Goal: Communication & Community: Ask a question

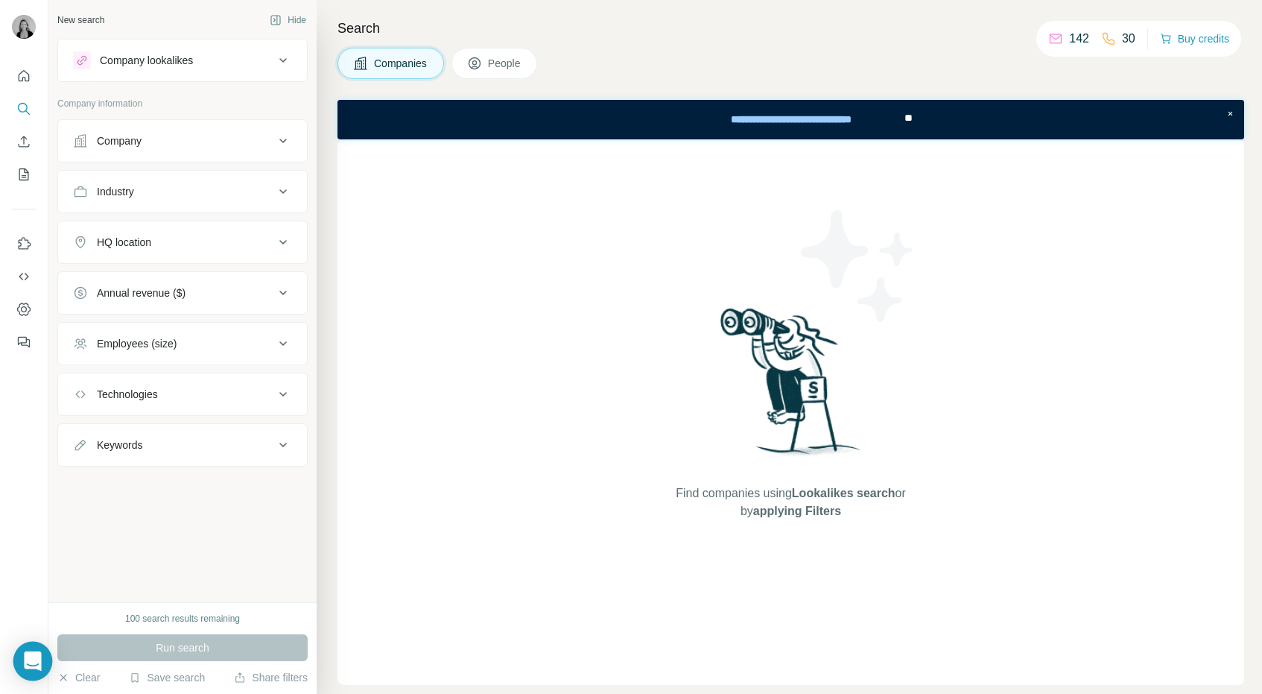
click at [30, 653] on icon "Open Intercom Messenger" at bounding box center [32, 660] width 17 height 19
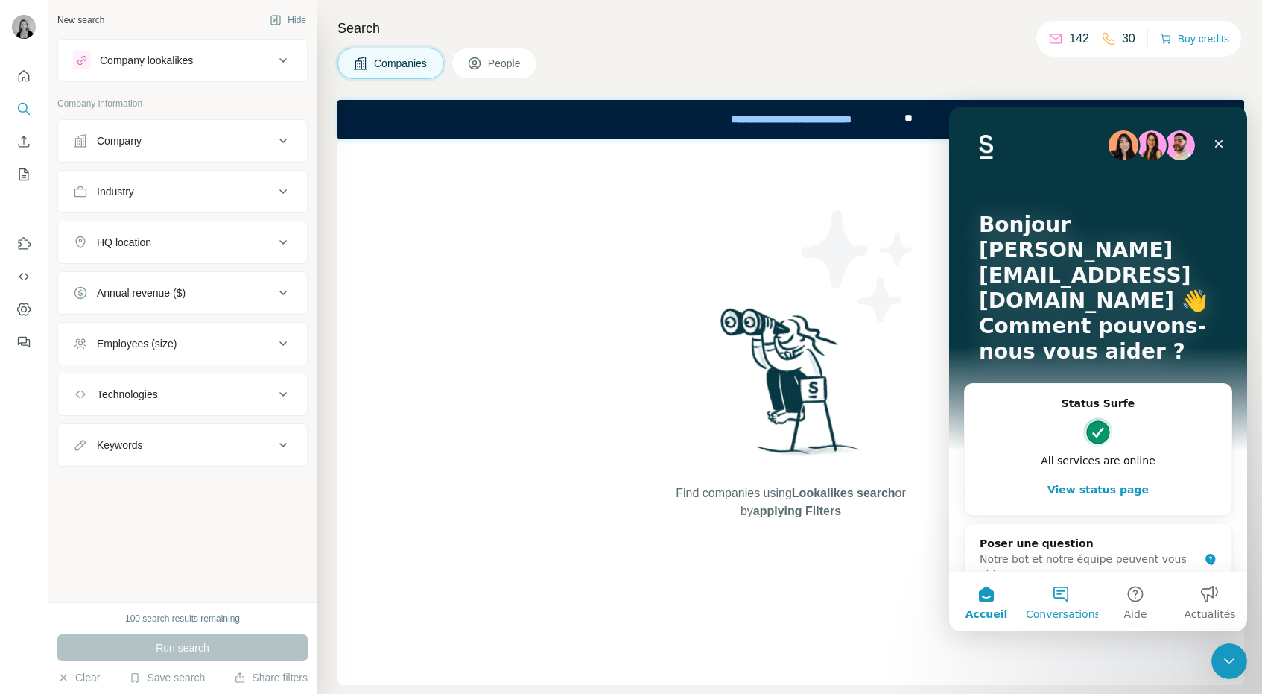
click at [1063, 598] on button "Conversations" at bounding box center [1061, 601] width 74 height 60
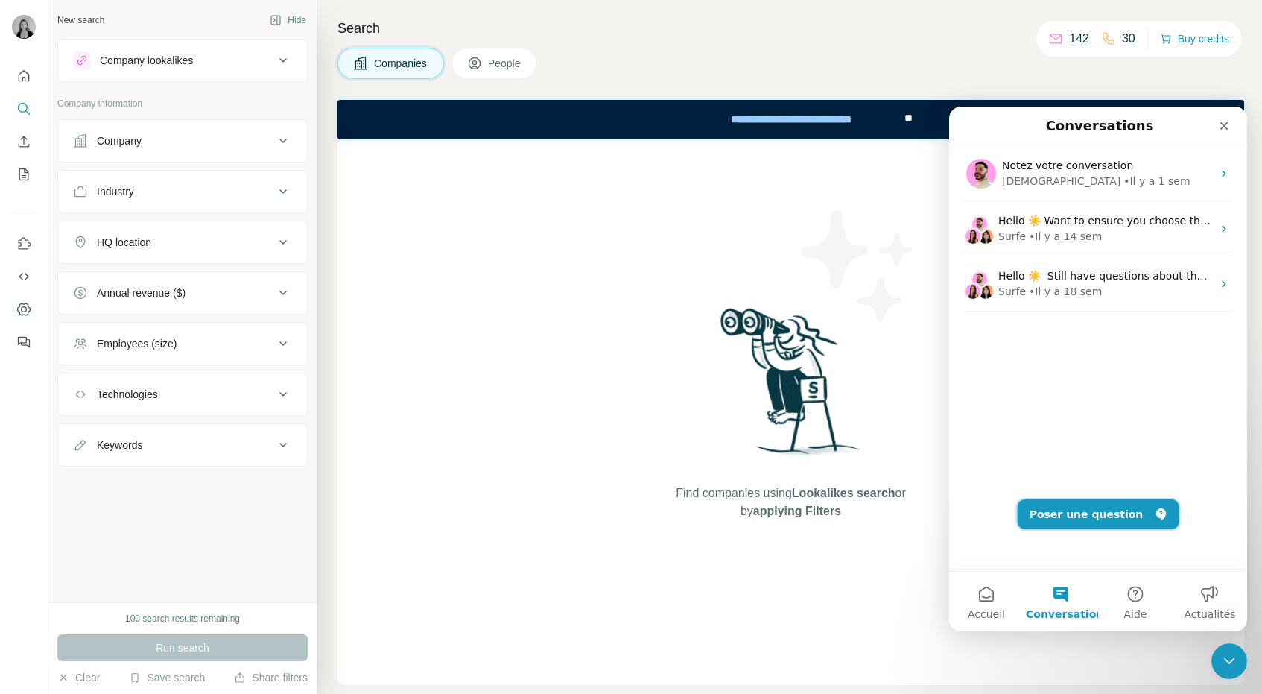
click at [1081, 516] on button "Poser une question" at bounding box center [1099, 514] width 162 height 30
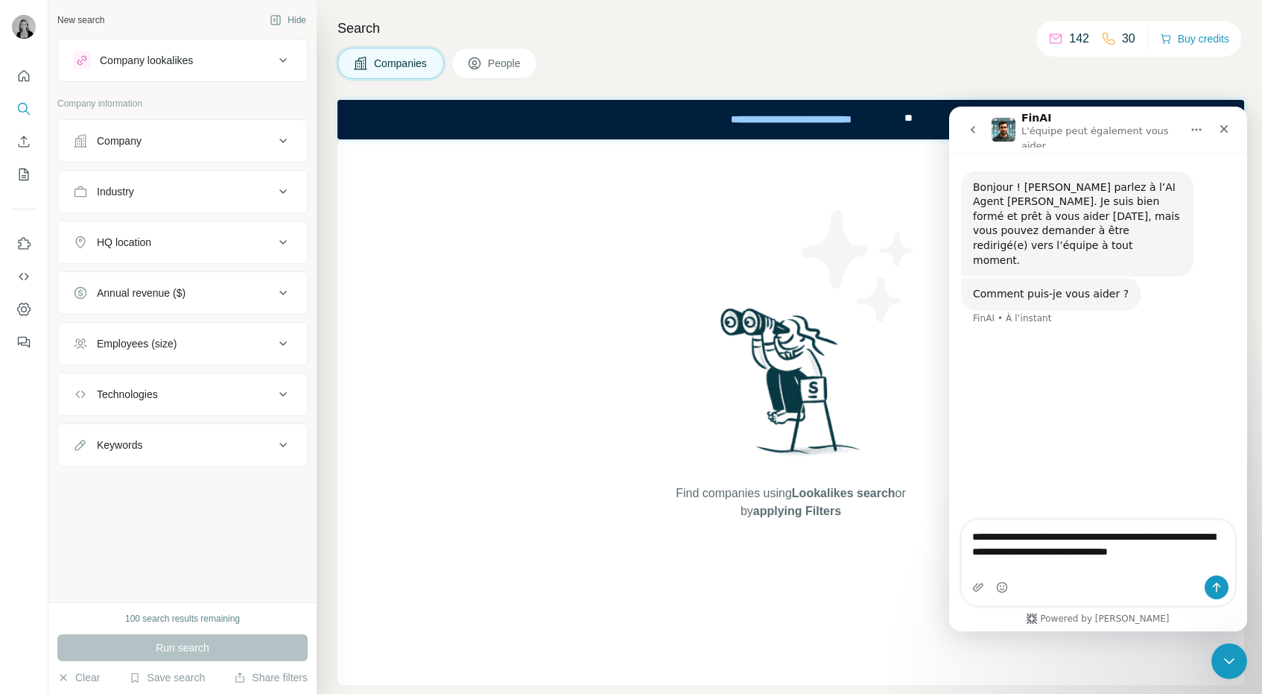
type textarea "**********"
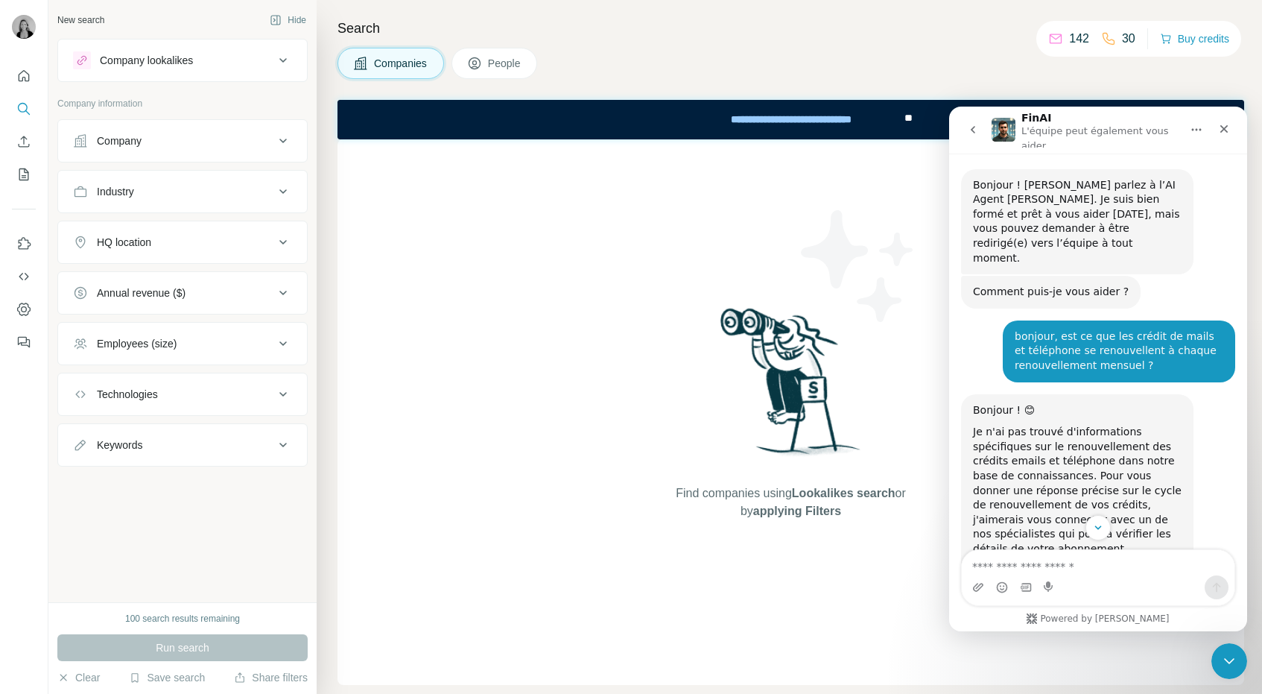
click at [535, 363] on div "Find companies using Lookalikes search or by applying Filters" at bounding box center [790, 411] width 907 height 545
click at [20, 297] on button "Dashboard" at bounding box center [24, 309] width 24 height 27
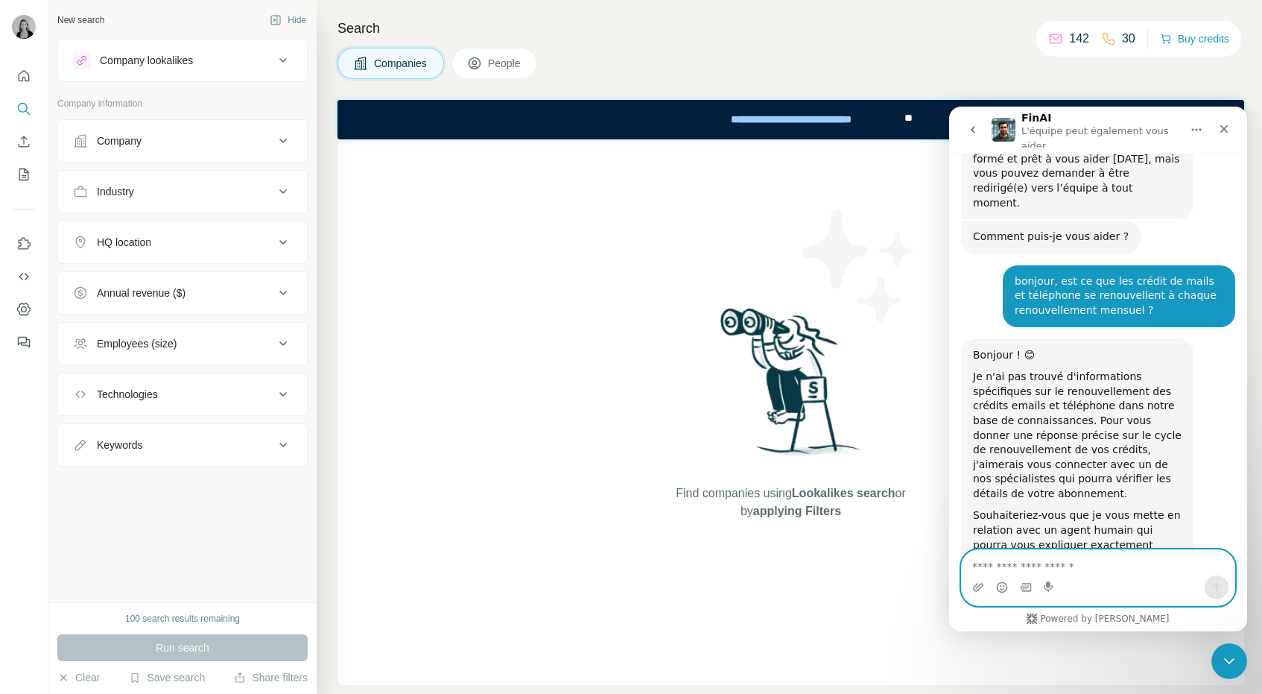
scroll to position [100, 0]
